Goal: Task Accomplishment & Management: Manage account settings

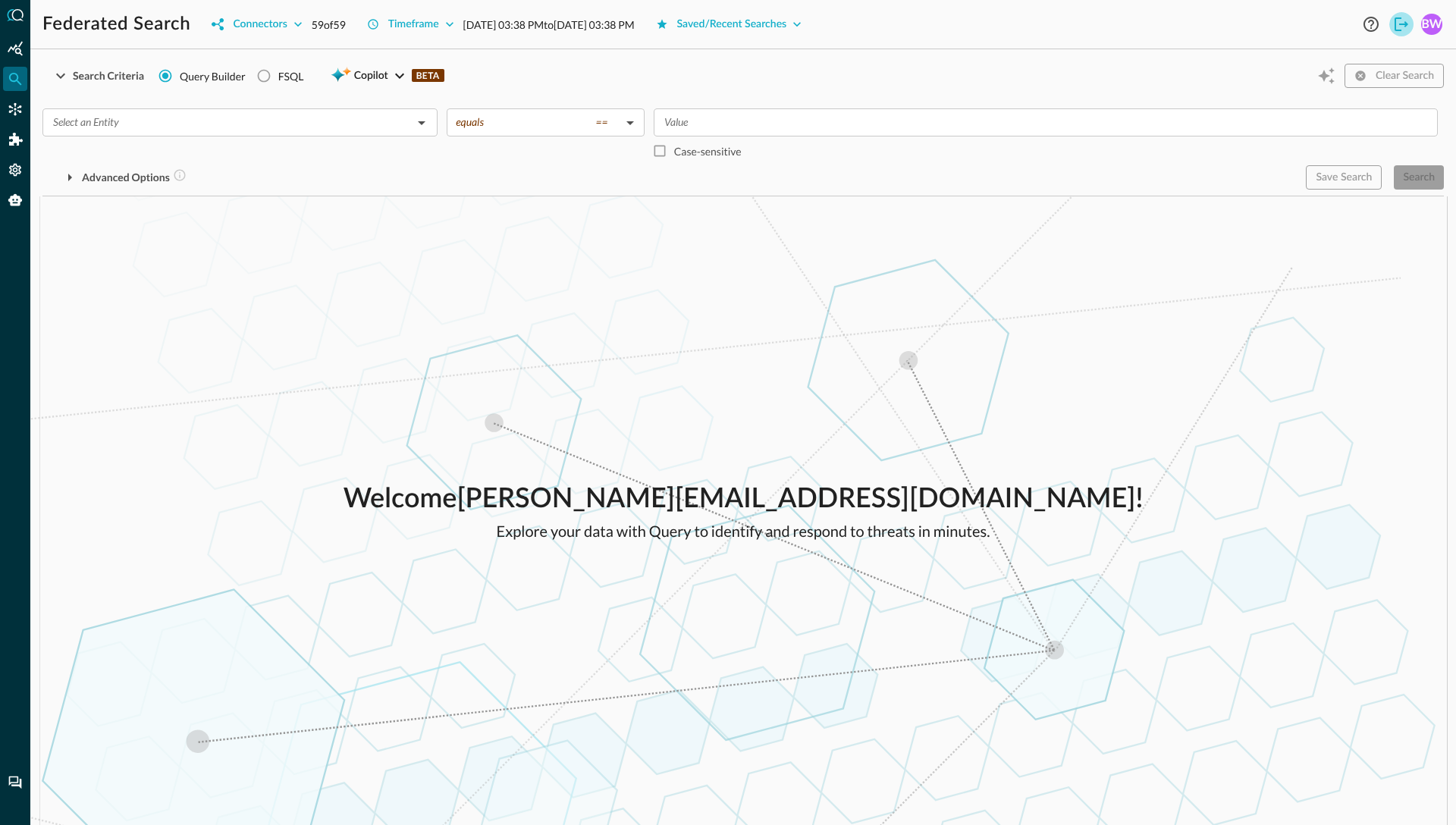
click at [1398, 19] on icon "Logout" at bounding box center [1401, 24] width 18 height 18
